Goal: Task Accomplishment & Management: Complete application form

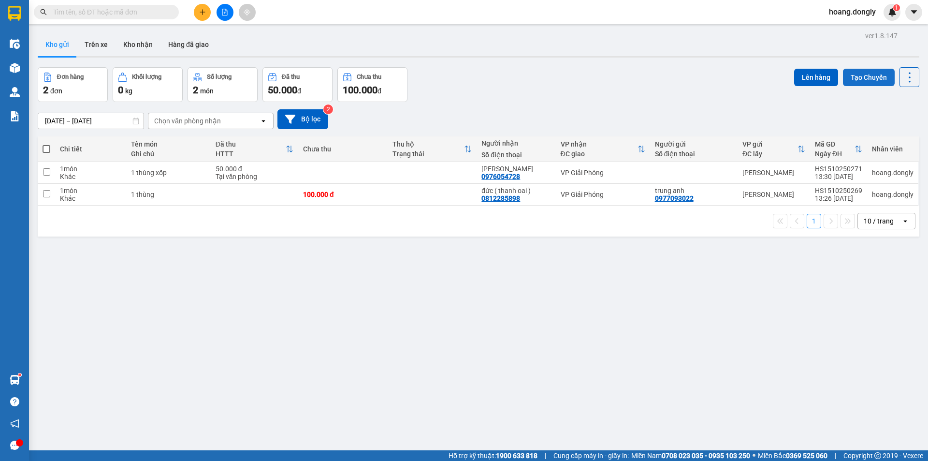
click at [861, 70] on button "Tạo Chuyến" at bounding box center [869, 77] width 52 height 17
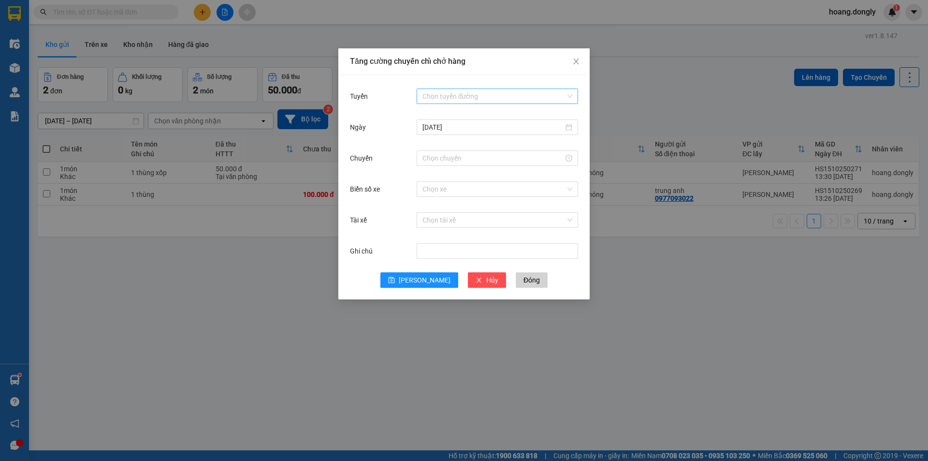
click at [575, 94] on div "Chọn tuyến đường" at bounding box center [498, 95] width 162 height 15
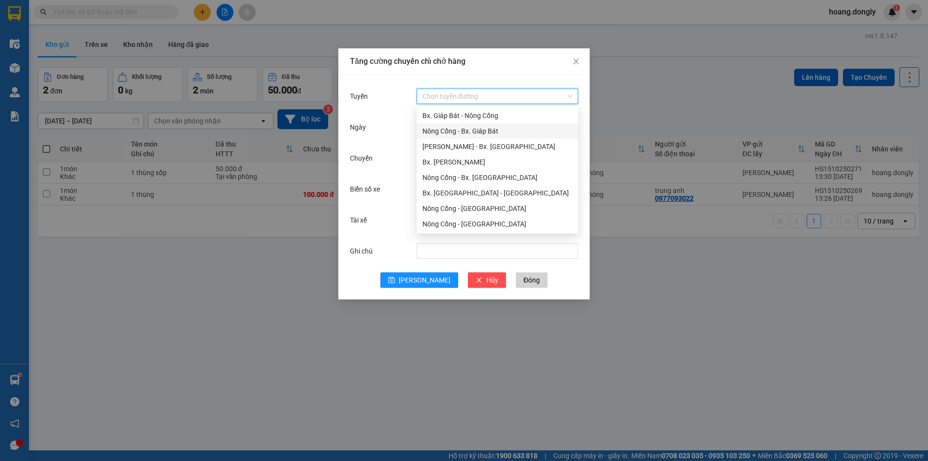
click at [484, 131] on div "Nông Cống - Bx. Giáp Bát" at bounding box center [498, 131] width 150 height 11
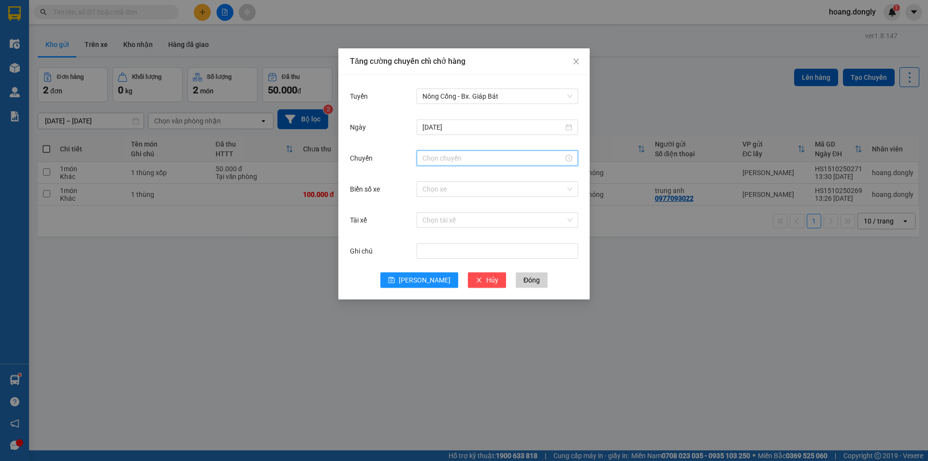
click at [455, 162] on input "Chuyến" at bounding box center [493, 158] width 141 height 11
click at [430, 265] on div "14" at bounding box center [430, 270] width 27 height 14
type input "14:00"
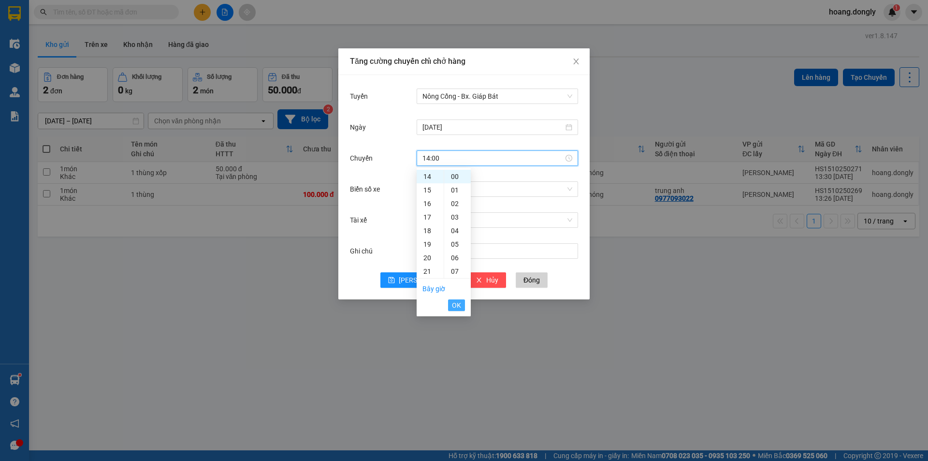
click at [460, 306] on span "OK" at bounding box center [456, 305] width 9 height 11
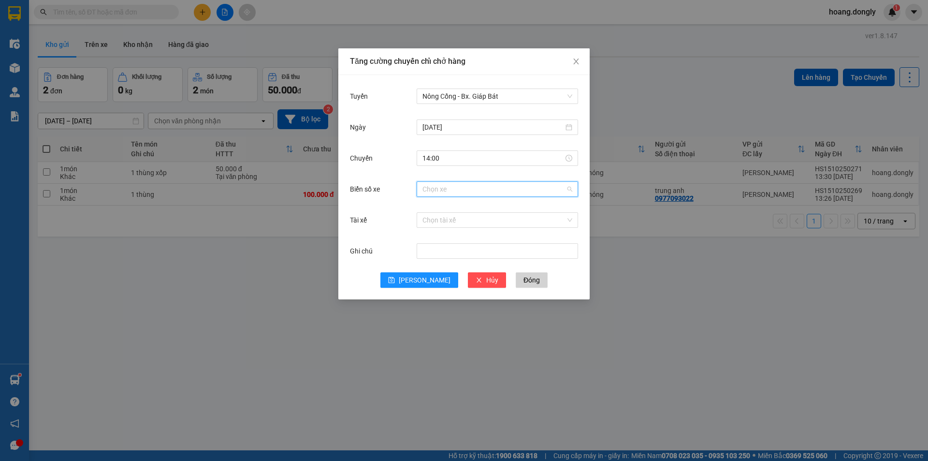
click at [459, 187] on input "Biển số xe" at bounding box center [494, 189] width 143 height 15
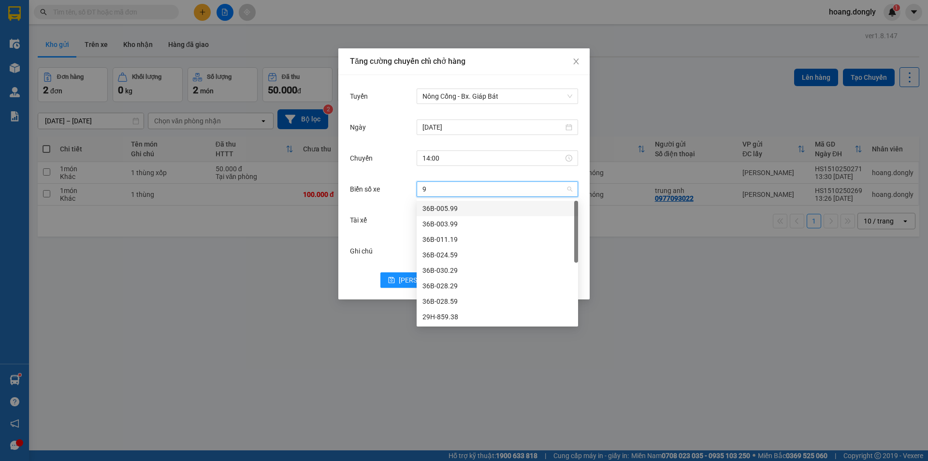
type input "90"
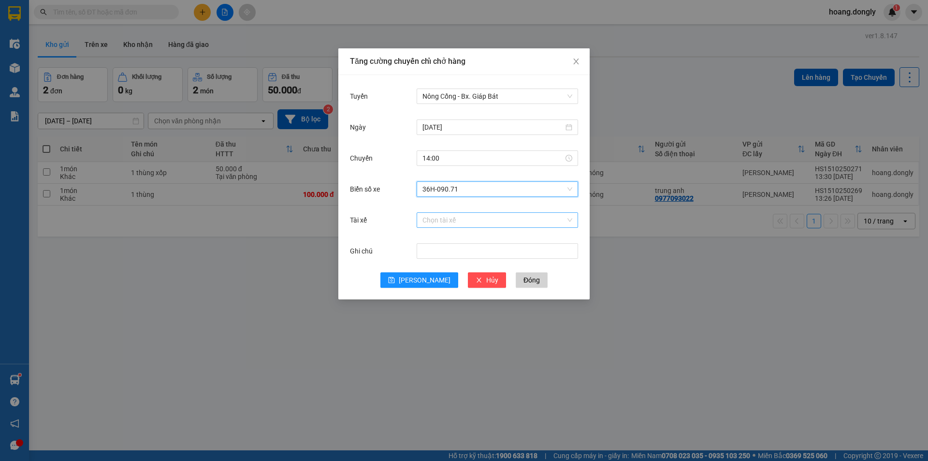
click at [446, 220] on input "Tài xế" at bounding box center [494, 220] width 143 height 15
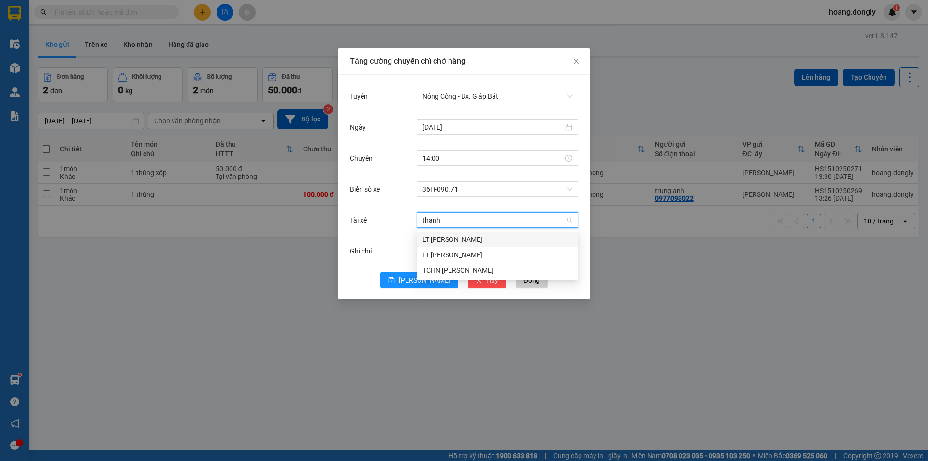
type input "thành"
click at [453, 237] on div "LT [PERSON_NAME]" at bounding box center [498, 239] width 150 height 11
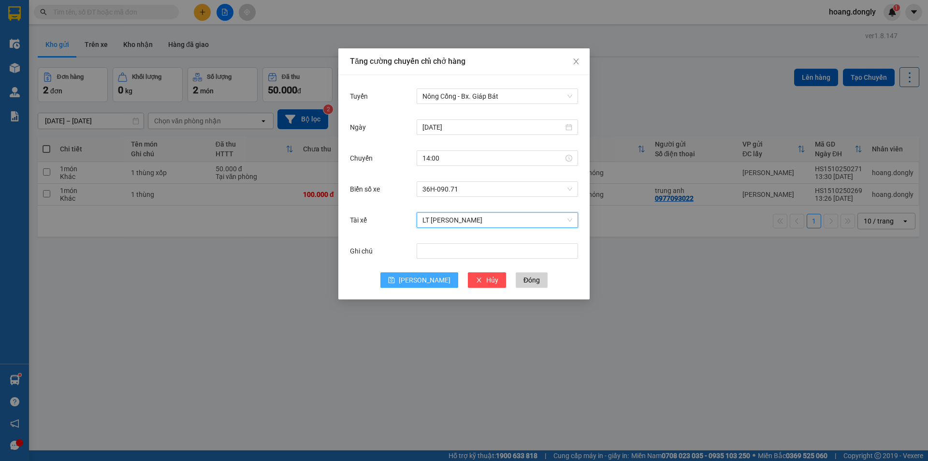
click at [417, 280] on button "[PERSON_NAME]" at bounding box center [420, 279] width 78 height 15
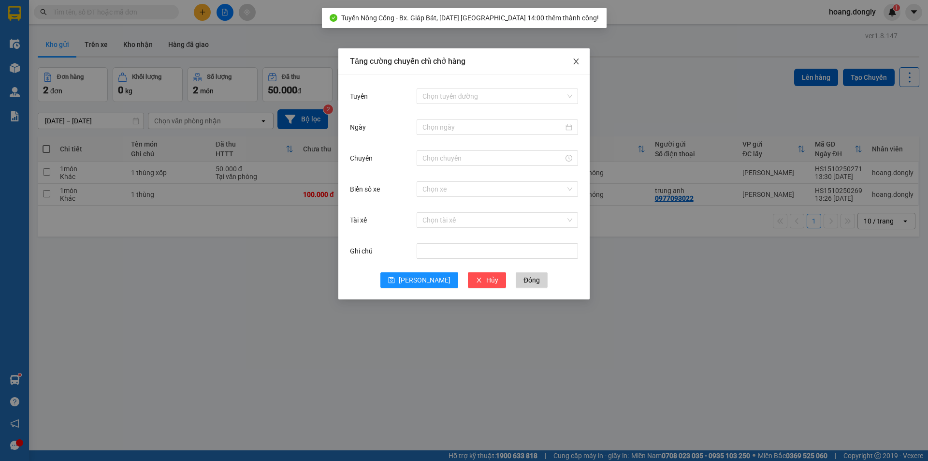
click at [575, 62] on icon "close" at bounding box center [577, 62] width 8 height 8
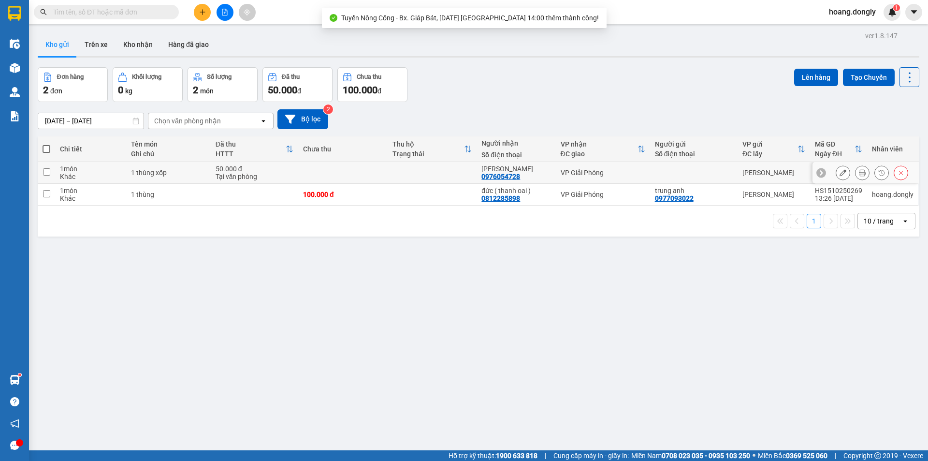
drag, startPoint x: 233, startPoint y: 170, endPoint x: 237, endPoint y: 192, distance: 22.2
click at [233, 170] on div "50.000 đ" at bounding box center [255, 169] width 78 height 8
checkbox input "true"
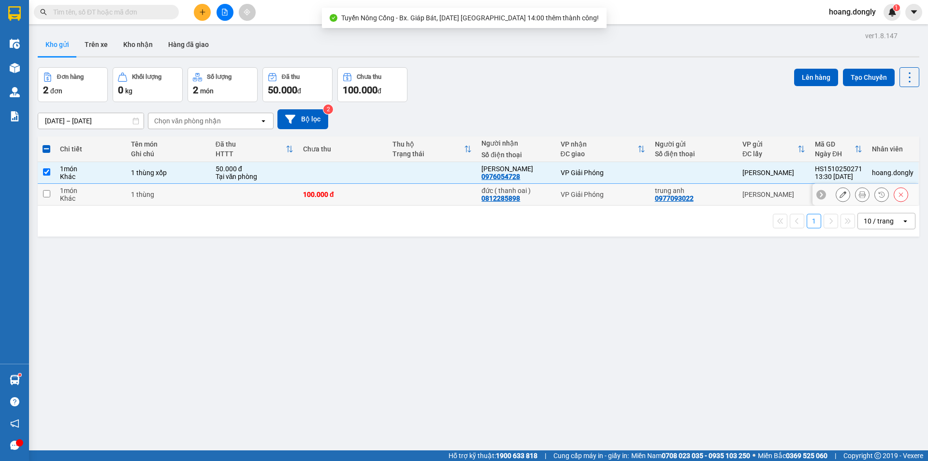
drag, startPoint x: 238, startPoint y: 197, endPoint x: 249, endPoint y: 196, distance: 10.7
click at [238, 198] on td at bounding box center [255, 195] width 88 height 22
checkbox input "true"
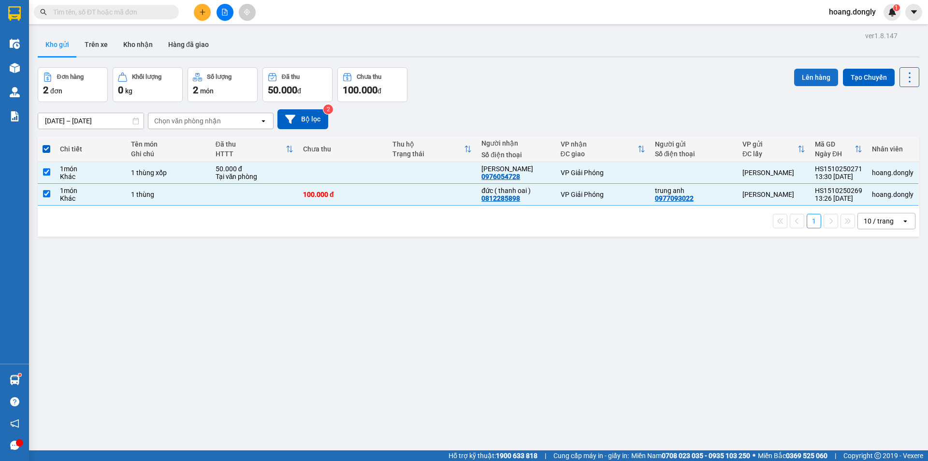
click at [805, 75] on button "Lên hàng" at bounding box center [817, 77] width 44 height 17
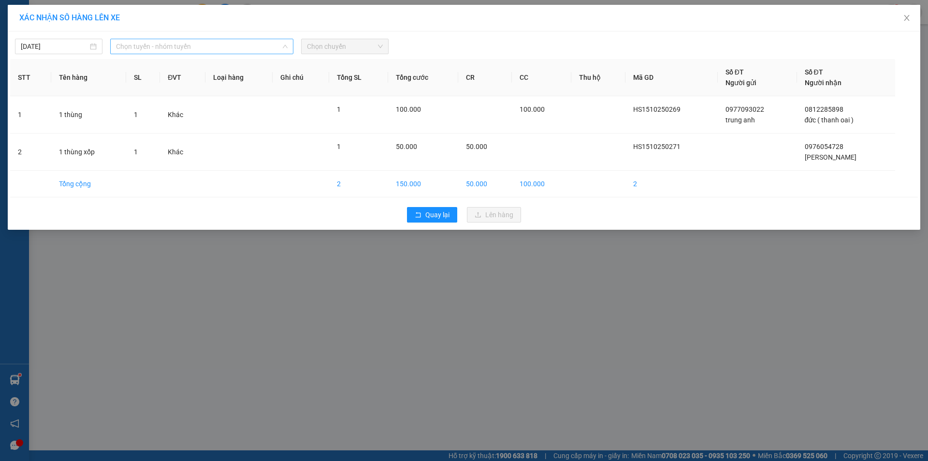
click at [221, 49] on span "Chọn tuyến - nhóm tuyến" at bounding box center [202, 46] width 172 height 15
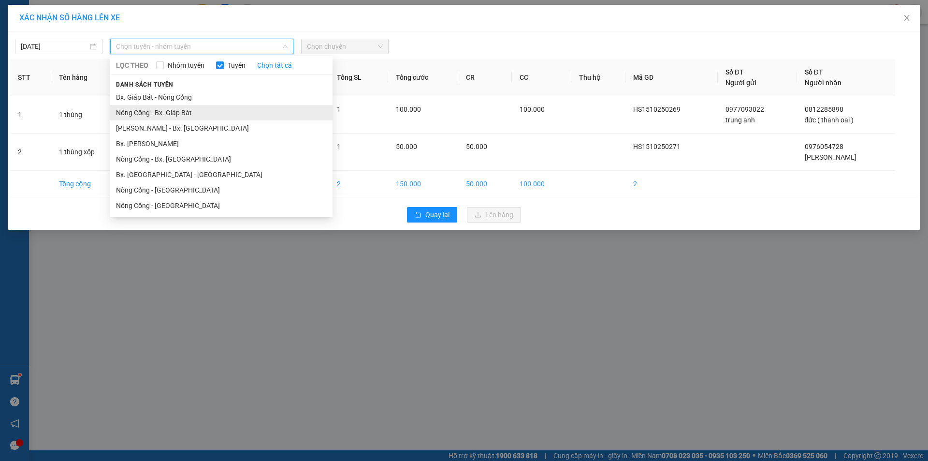
click at [180, 115] on li "Nông Cống - Bx. Giáp Bát" at bounding box center [221, 112] width 222 height 15
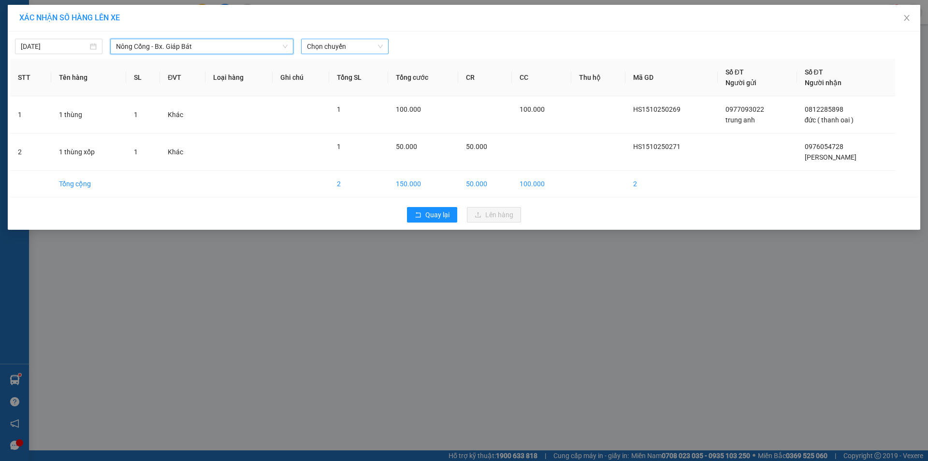
click at [353, 45] on span "Chọn chuyến" at bounding box center [345, 46] width 76 height 15
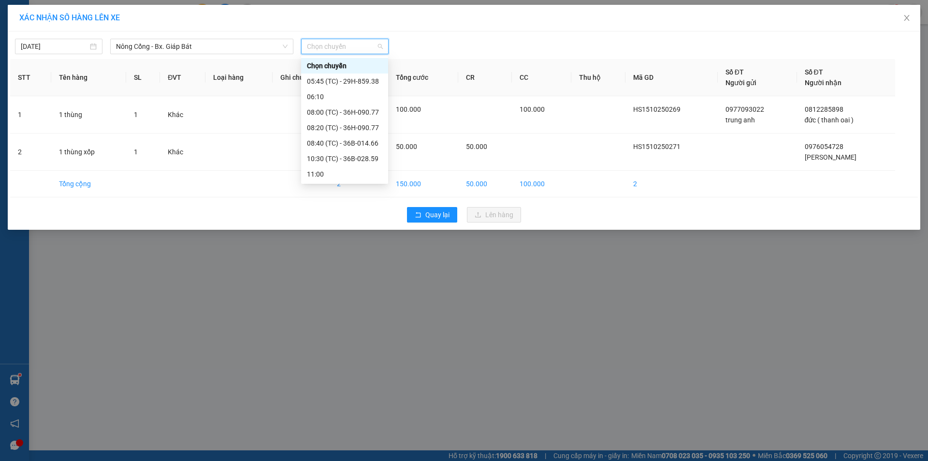
scroll to position [46, 0]
click at [345, 172] on div "14:00 (TC) - 36H-090.71" at bounding box center [344, 174] width 75 height 11
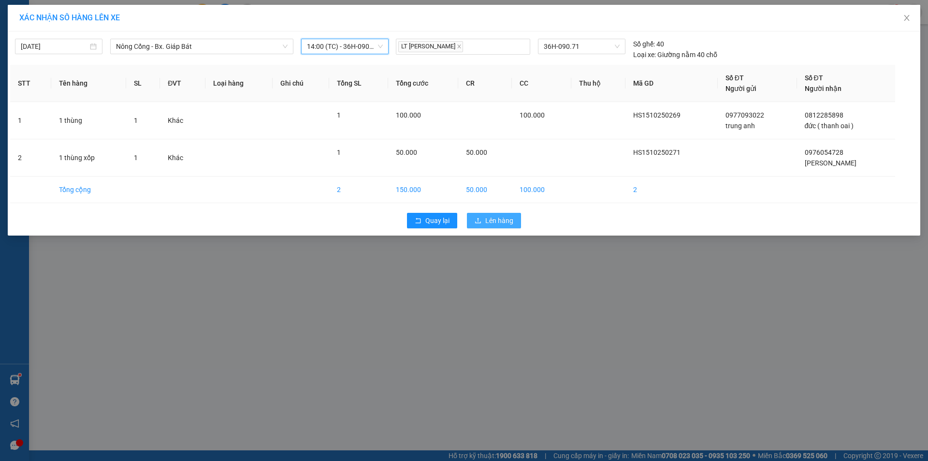
click at [497, 219] on span "Lên hàng" at bounding box center [500, 220] width 28 height 11
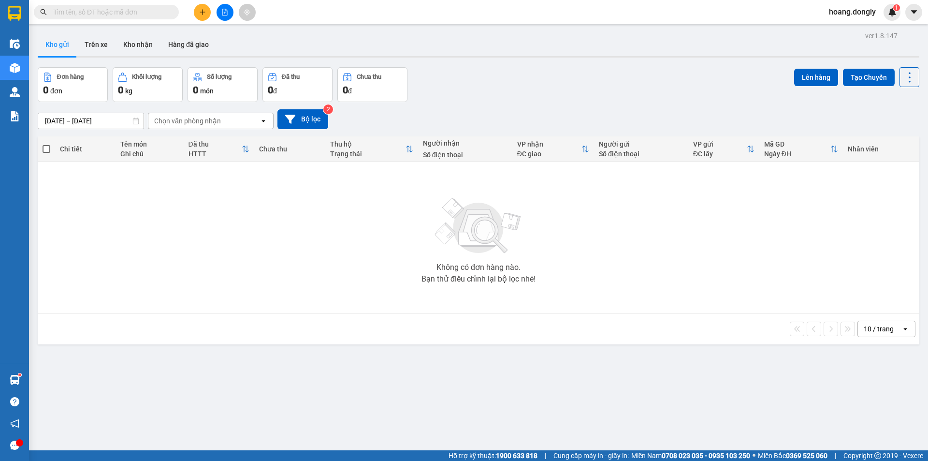
click at [203, 6] on button at bounding box center [202, 12] width 17 height 17
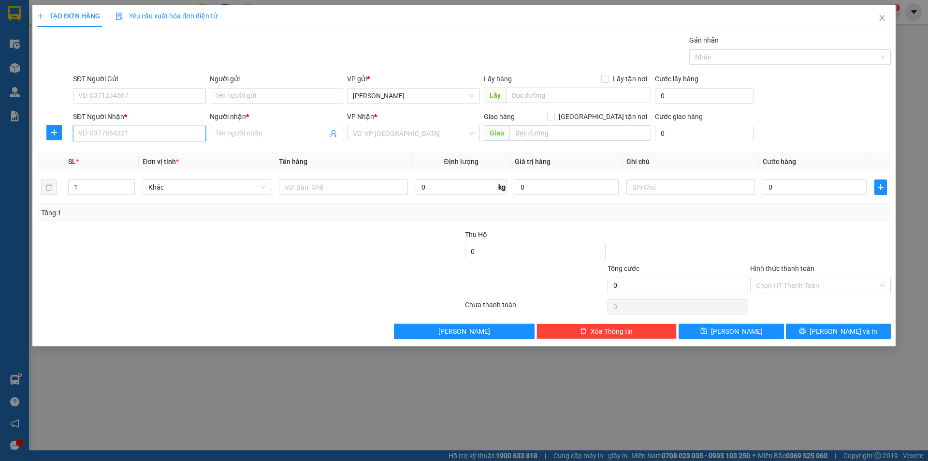
click at [148, 131] on input "SĐT Người Nhận *" at bounding box center [139, 133] width 133 height 15
click at [139, 91] on input "SĐT Người Gửi" at bounding box center [139, 95] width 133 height 15
type input "0905751155"
click at [120, 111] on div "0905751155 - khách" at bounding box center [139, 115] width 121 height 11
type input "khách"
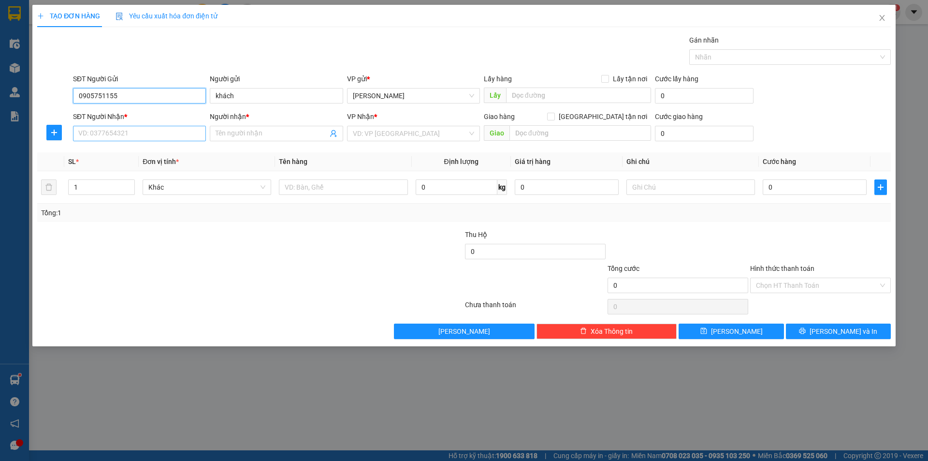
type input "0905751155"
click at [139, 136] on input "SĐT Người Nhận *" at bounding box center [139, 133] width 133 height 15
click at [143, 149] on div "0904635490 - hiếu" at bounding box center [139, 152] width 121 height 11
type input "0904635490"
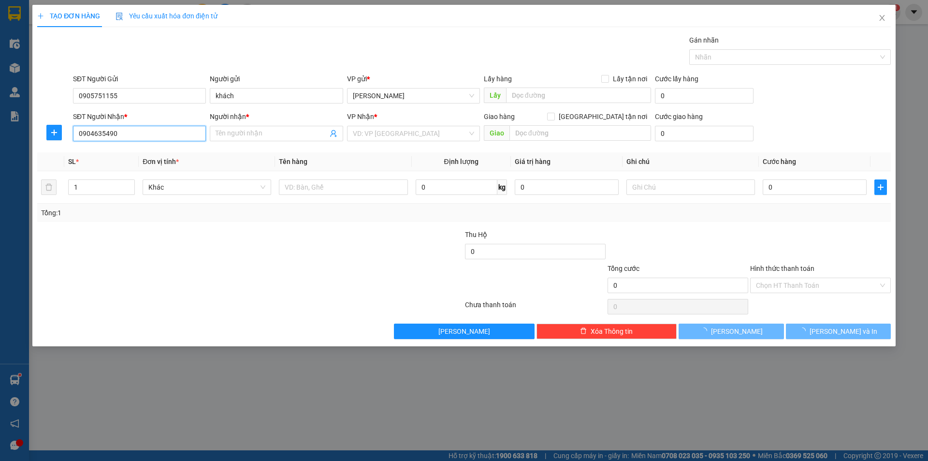
type input "hiếu"
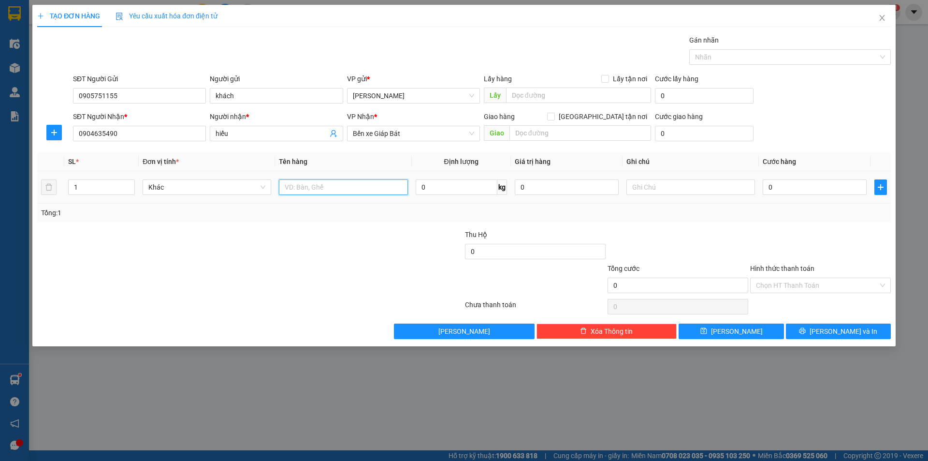
click at [322, 184] on input "text" at bounding box center [343, 186] width 129 height 15
type input "1 kiện"
click at [766, 186] on input "0" at bounding box center [815, 186] width 104 height 15
click at [767, 186] on input "0" at bounding box center [815, 186] width 104 height 15
type input "50"
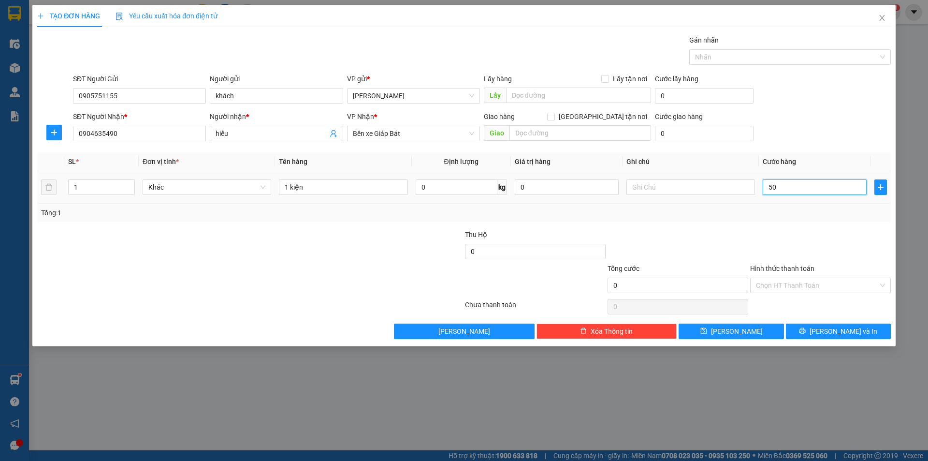
type input "50"
click at [768, 216] on div "Tổng: 1" at bounding box center [464, 212] width 846 height 11
type input "50.000"
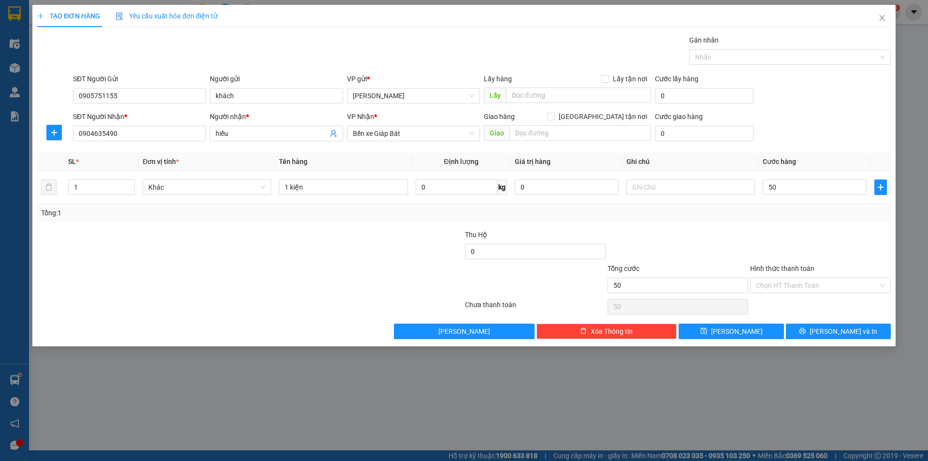
type input "50.000"
click at [833, 330] on span "[PERSON_NAME] và In" at bounding box center [844, 331] width 68 height 11
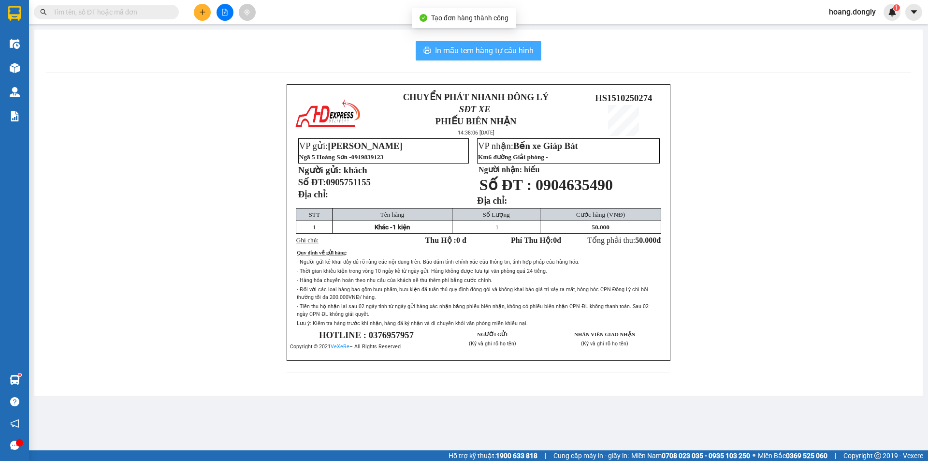
click at [479, 48] on span "In mẫu tem hàng tự cấu hình" at bounding box center [484, 50] width 99 height 12
